Goal: Information Seeking & Learning: Learn about a topic

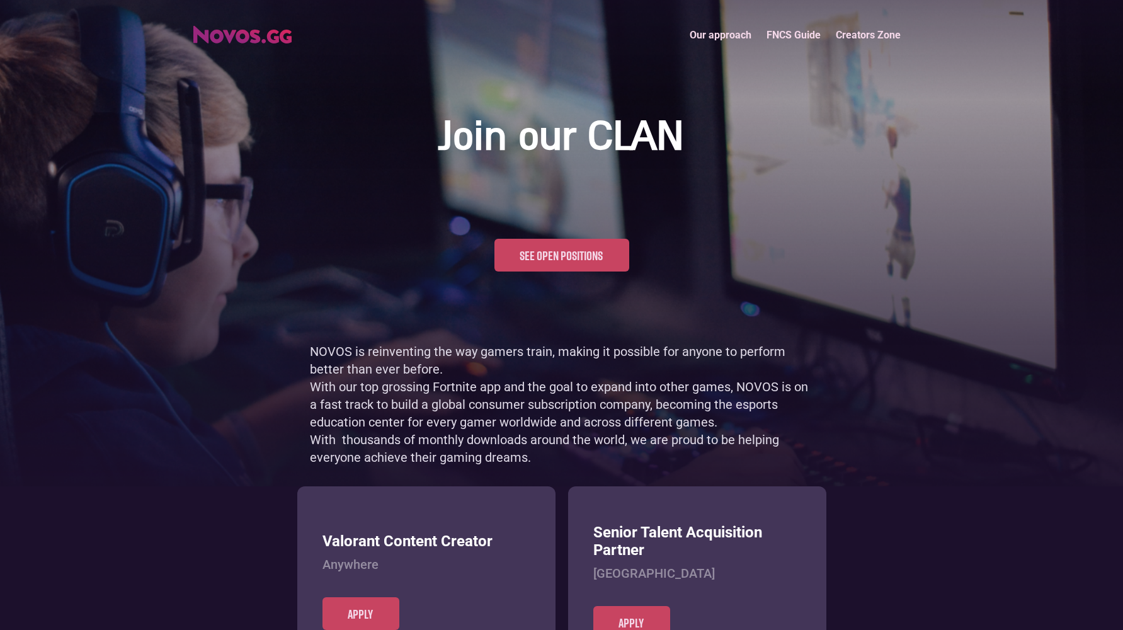
scroll to position [613, 0]
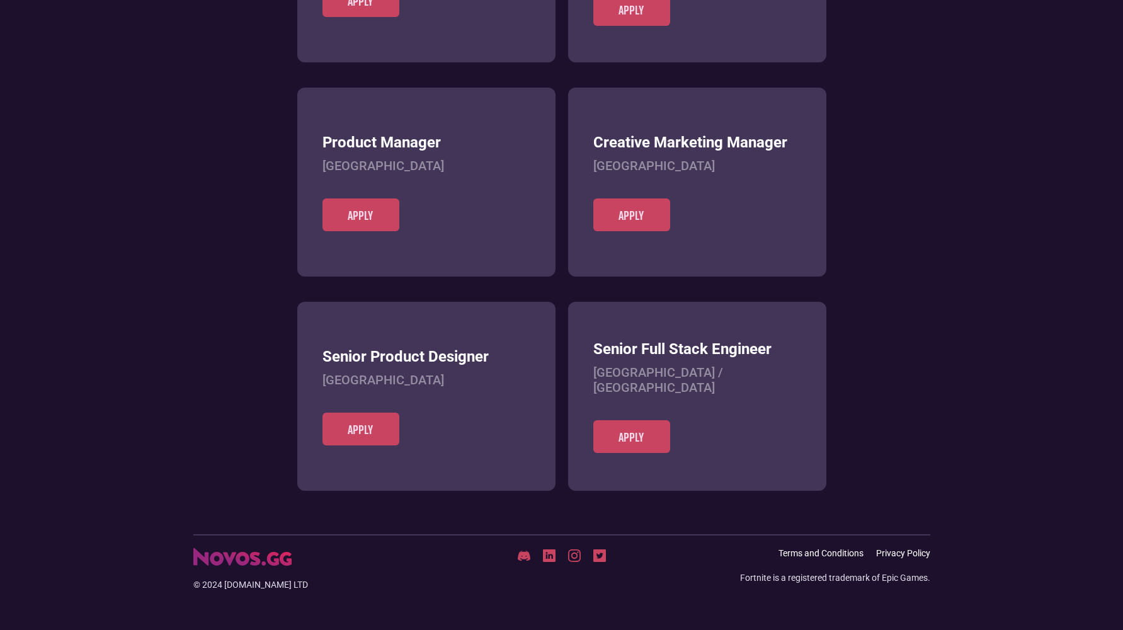
scroll to position [486, 0]
